Goal: Task Accomplishment & Management: Complete application form

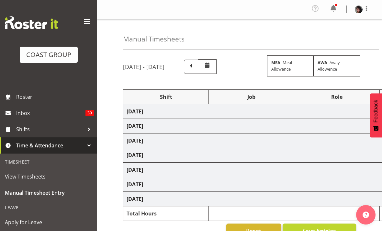
scroll to position [81, 0]
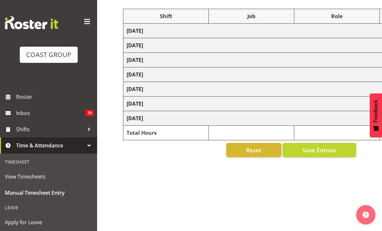
click at [24, 160] on div "Timesheet" at bounding box center [49, 161] width 94 height 13
click at [40, 190] on span "Manual Timesheet Entry" at bounding box center [48, 193] width 87 height 10
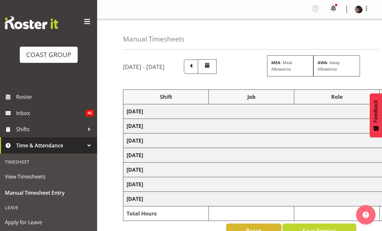
select select "50819"
select select "47"
select select "50819"
select select "47"
select select "50819"
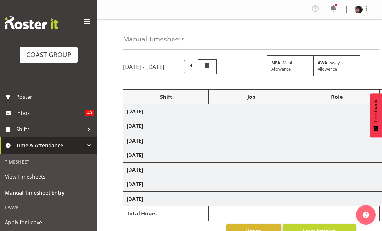
select select "47"
select select "50819"
select select "47"
select select "73746"
select select "9869"
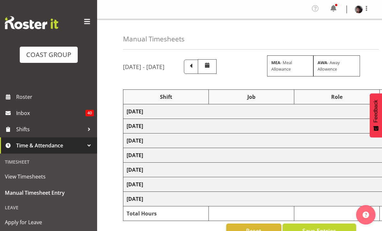
select select "50819"
select select "47"
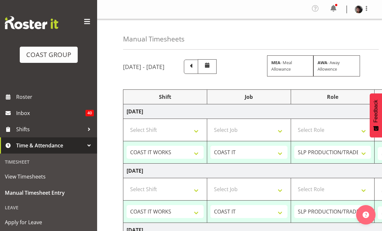
click at [195, 64] on span at bounding box center [191, 66] width 8 height 8
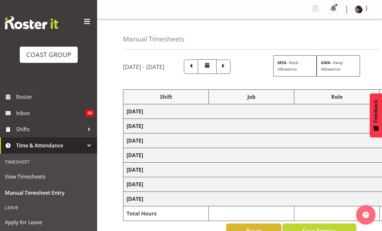
select select "50819"
select select "47"
select select "50819"
select select "47"
select select "50819"
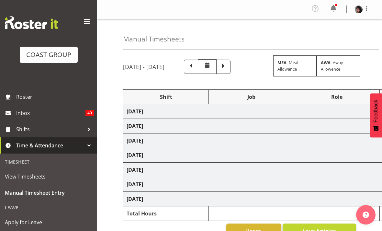
select select "47"
select select "50819"
select select "47"
select select "50819"
select select "47"
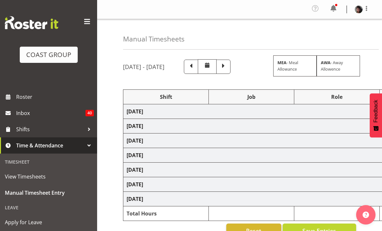
select select "50819"
select select "47"
select select "50819"
select select "47"
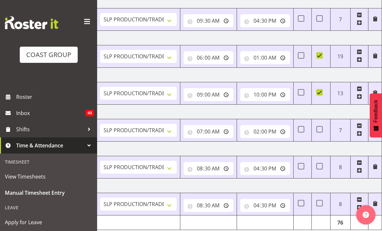
scroll to position [0, 194]
click at [267, 169] on input "16:30:00" at bounding box center [265, 168] width 50 height 13
type input "18:30:00"
click at [211, 203] on input "08:30:00" at bounding box center [209, 205] width 50 height 13
type input "08:00:00"
